Goal: Navigation & Orientation: Understand site structure

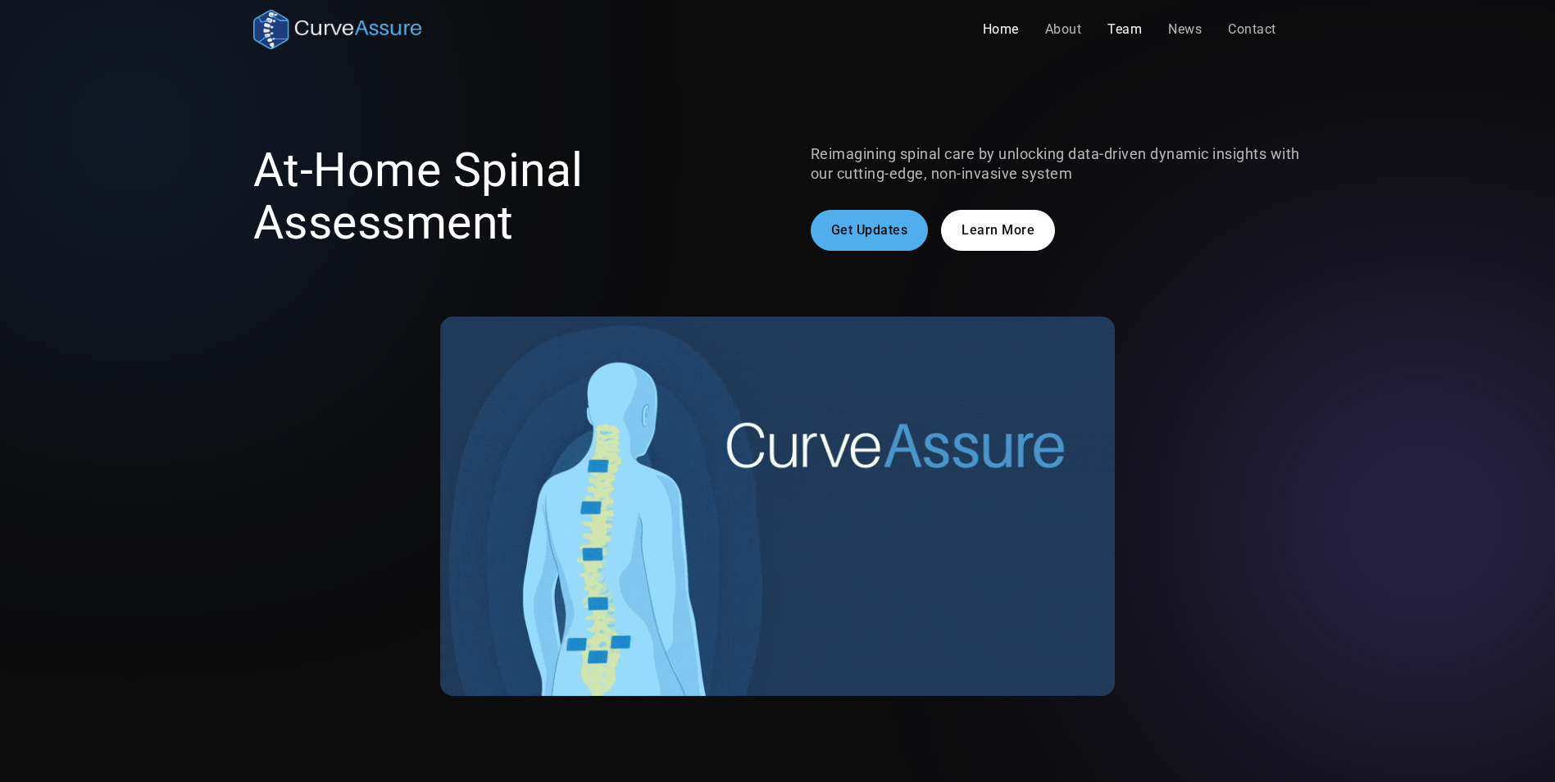
click at [1128, 22] on link "Team" at bounding box center [1124, 29] width 61 height 33
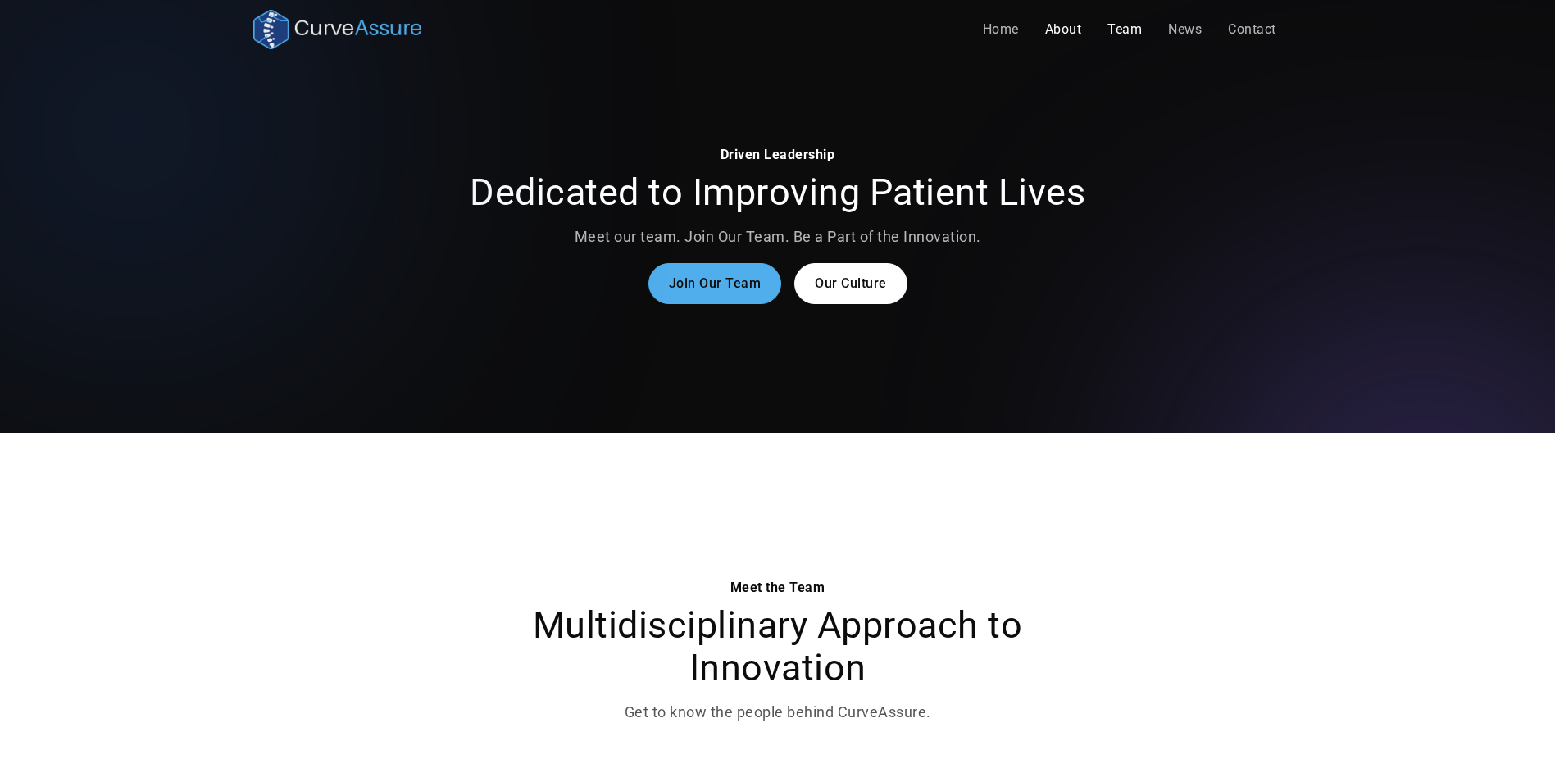
click at [1061, 25] on link "About" at bounding box center [1063, 29] width 63 height 33
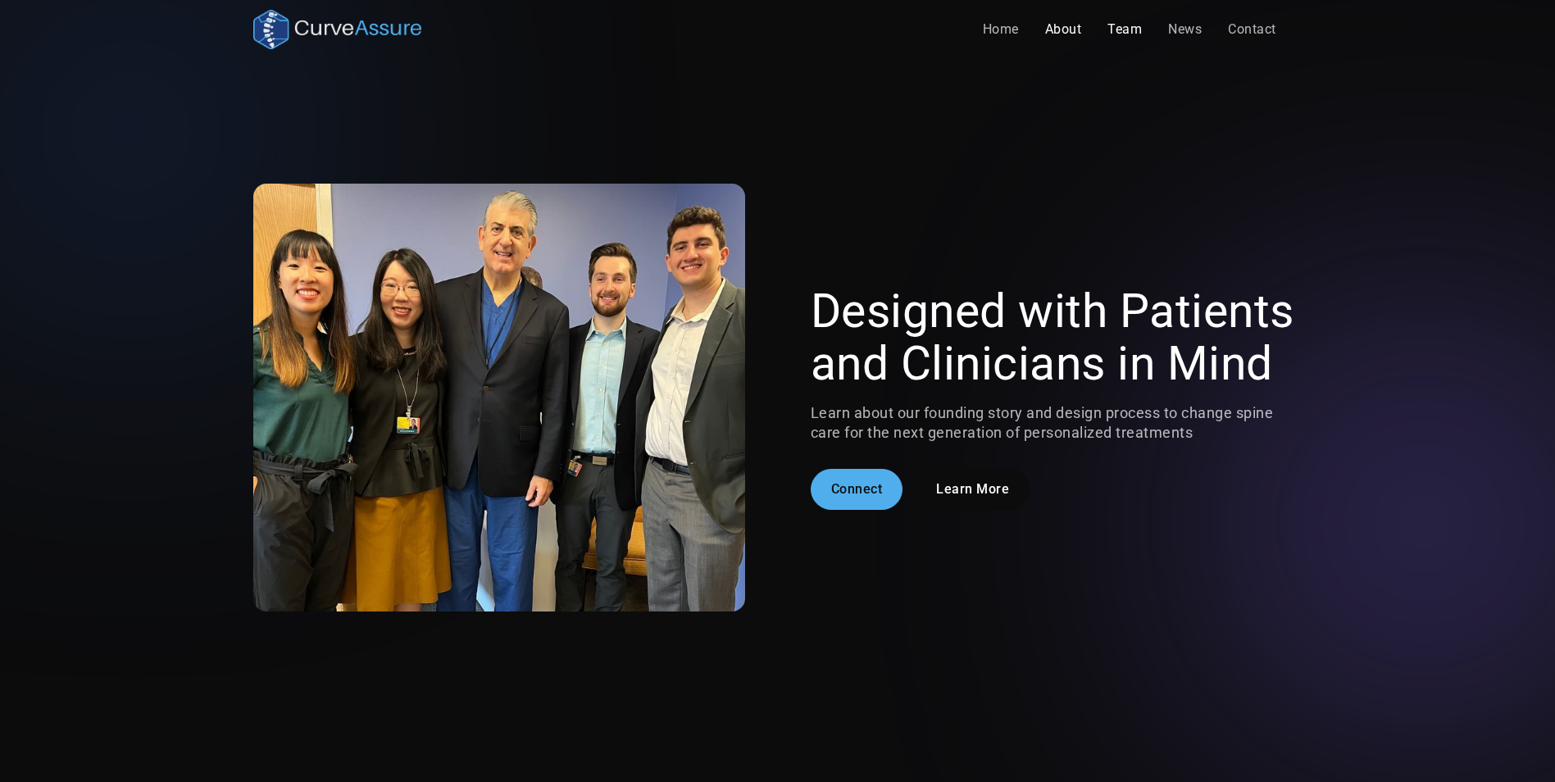
click at [1131, 39] on link "Team" at bounding box center [1124, 29] width 61 height 33
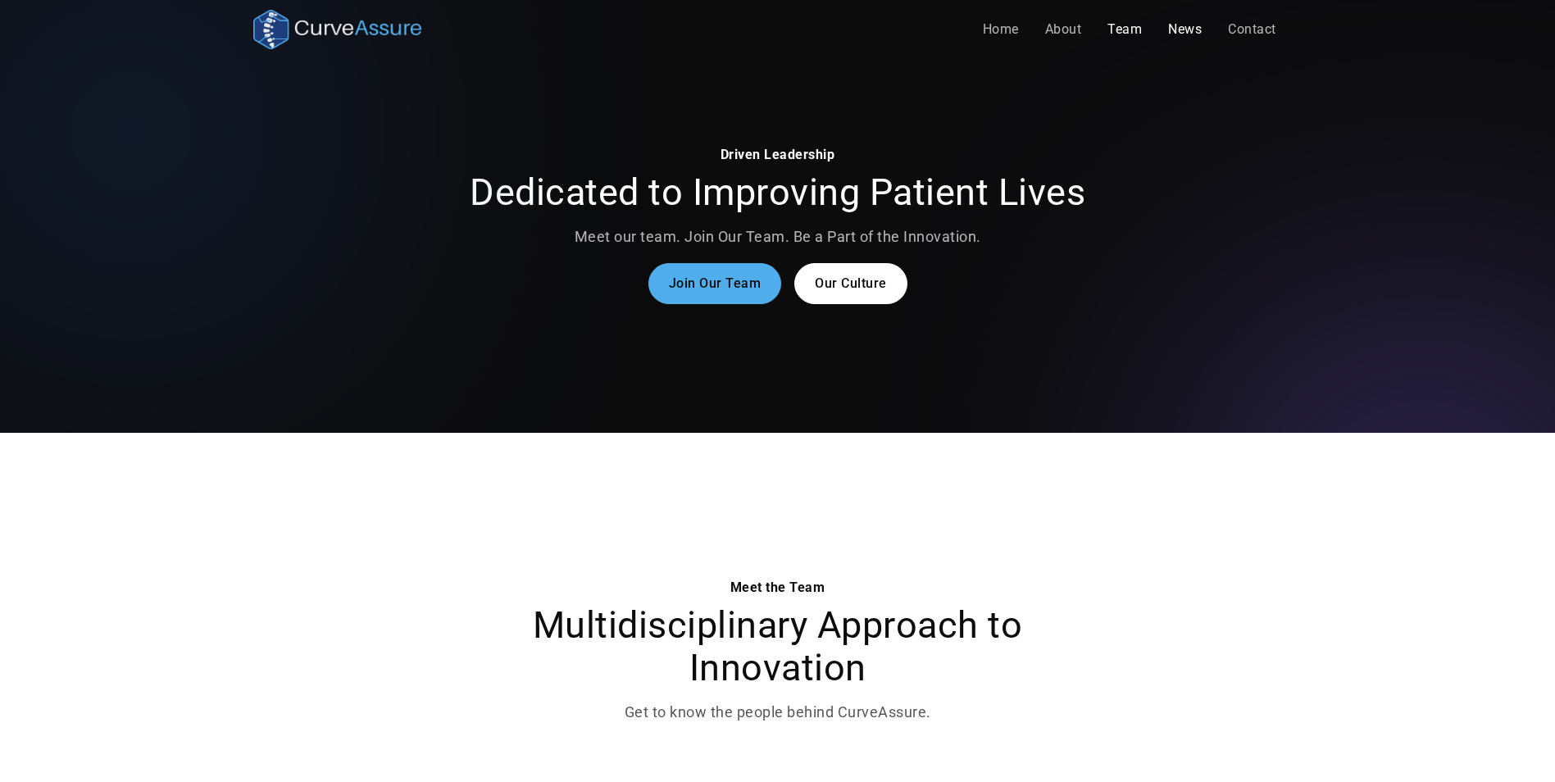
click at [1185, 39] on link "News" at bounding box center [1185, 29] width 60 height 33
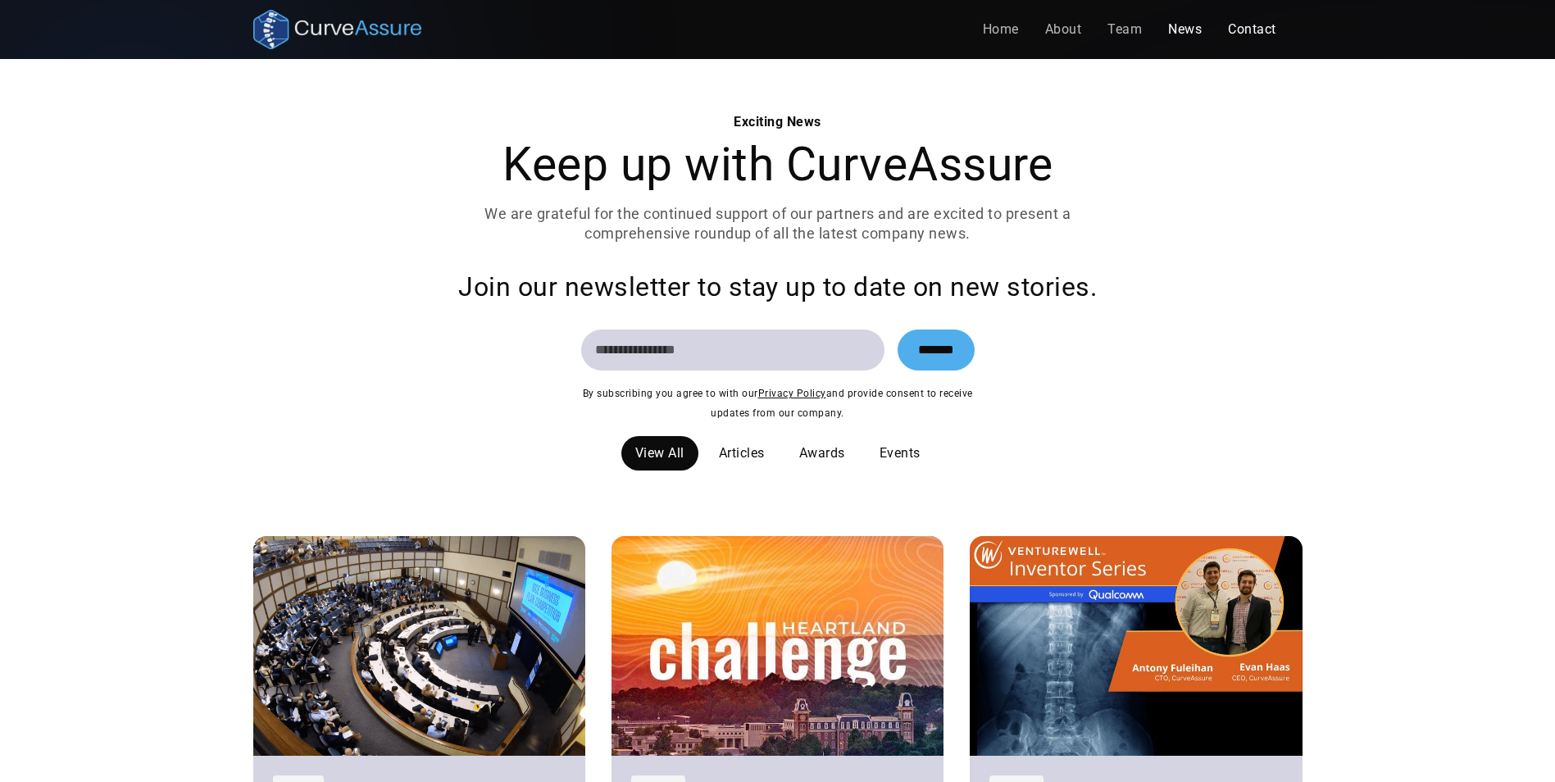
click at [1229, 36] on link "Contact" at bounding box center [1252, 29] width 75 height 33
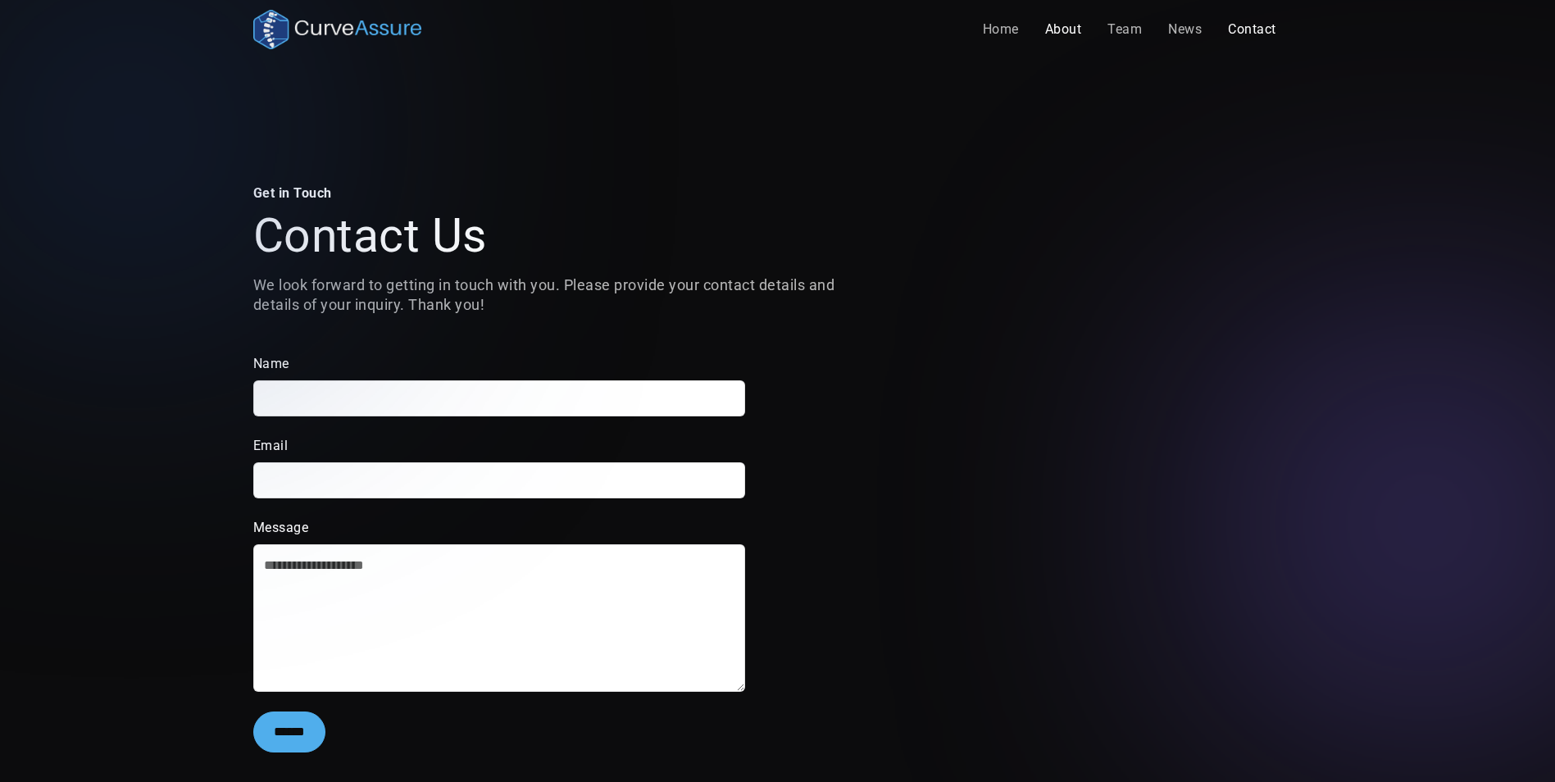
click at [1032, 38] on link "About" at bounding box center [1063, 29] width 63 height 33
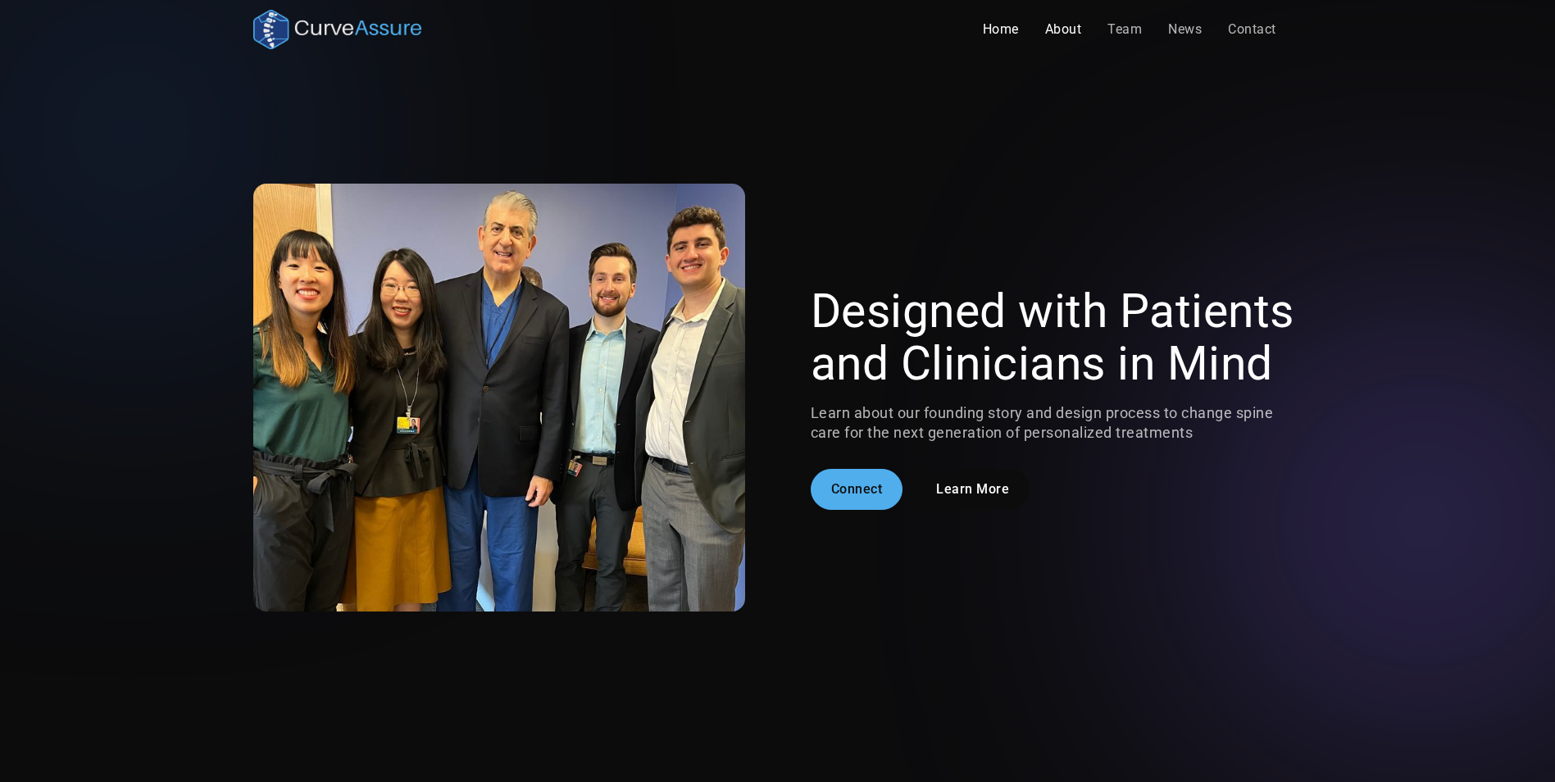
click at [997, 37] on link "Home" at bounding box center [1001, 29] width 62 height 33
